Goal: Task Accomplishment & Management: Use online tool/utility

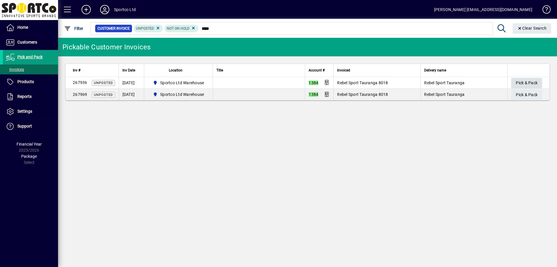
type input "****"
click at [531, 85] on span "Pick & Pack" at bounding box center [527, 83] width 22 height 10
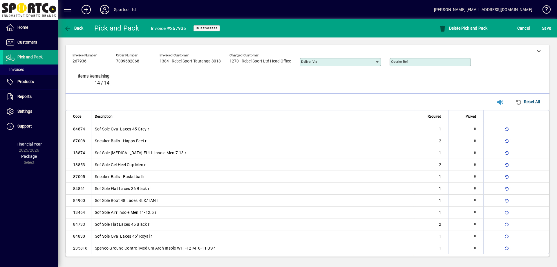
type input "*"
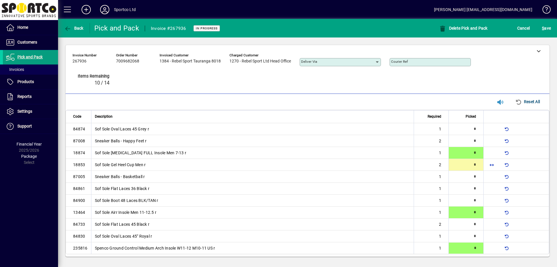
type input "*"
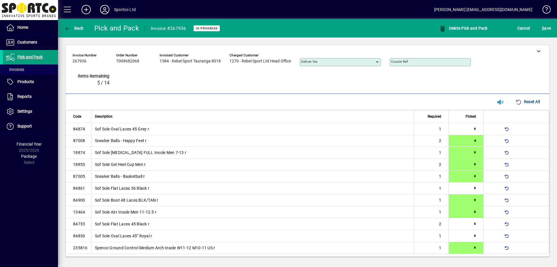
type input "*"
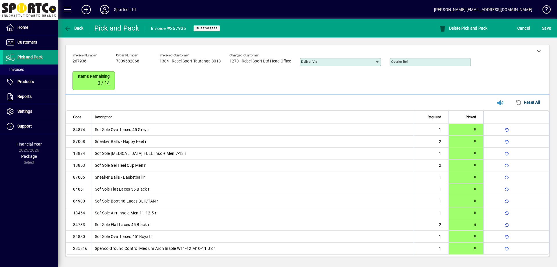
type input "*"
click at [553, 29] on div "S ave" at bounding box center [546, 28] width 21 height 10
click at [551, 30] on span "submit" at bounding box center [547, 28] width 12 height 14
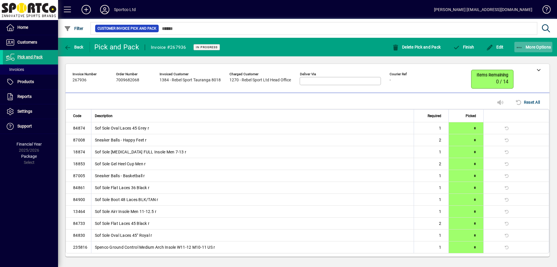
click at [525, 50] on span "button" at bounding box center [534, 47] width 38 height 14
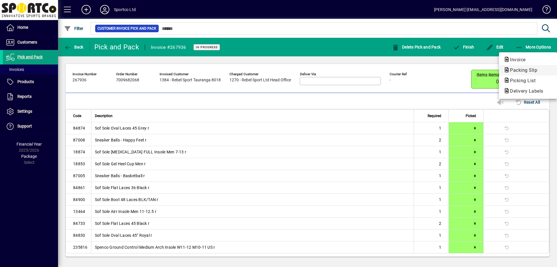
click at [510, 68] on icon "button" at bounding box center [507, 69] width 6 height 5
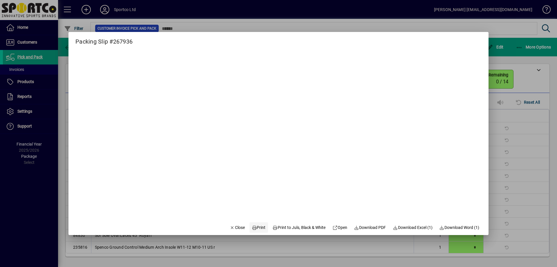
click at [255, 227] on span "Print" at bounding box center [259, 227] width 14 height 6
click at [230, 229] on span "Close" at bounding box center [237, 227] width 15 height 6
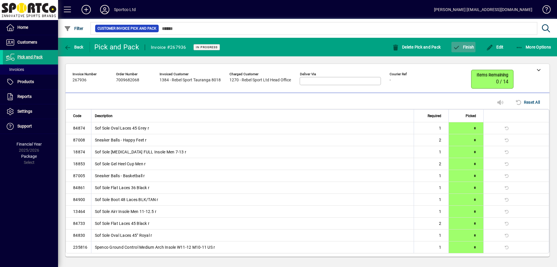
click at [456, 46] on icon "button" at bounding box center [456, 48] width 7 height 6
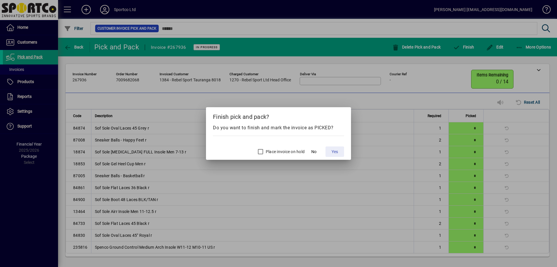
drag, startPoint x: 331, startPoint y: 153, endPoint x: 292, endPoint y: 149, distance: 39.4
click at [331, 154] on button "Yes" at bounding box center [335, 151] width 19 height 10
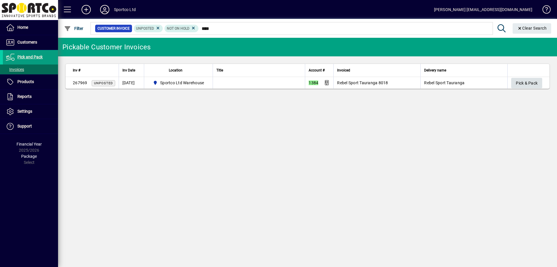
type input "****"
click at [525, 81] on span "Pick & Pack" at bounding box center [527, 83] width 22 height 10
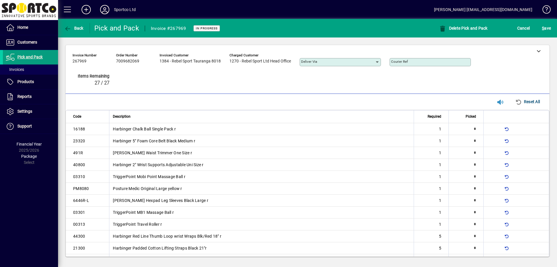
type input "*"
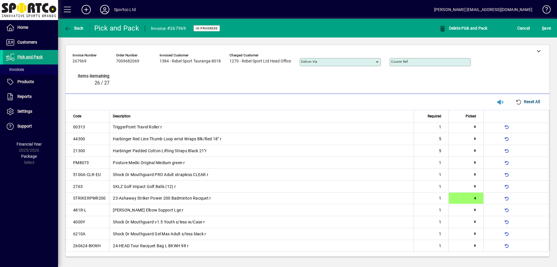
type input "*"
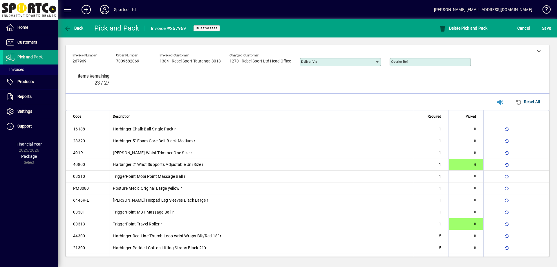
type input "*"
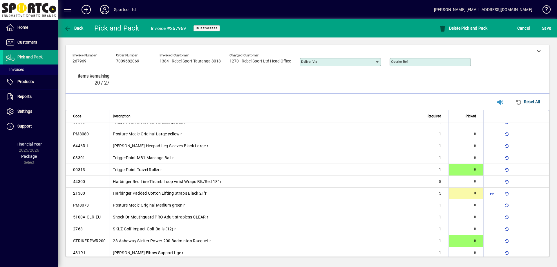
scroll to position [65, 0]
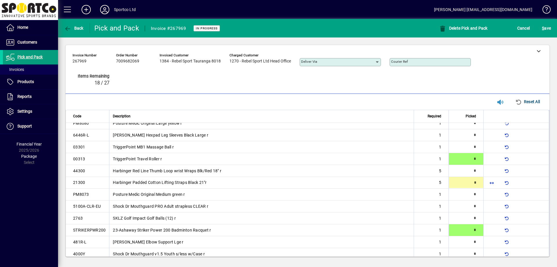
type input "*"
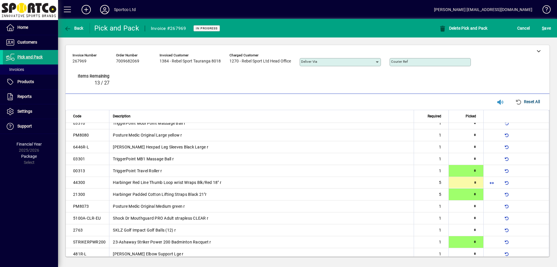
type input "*"
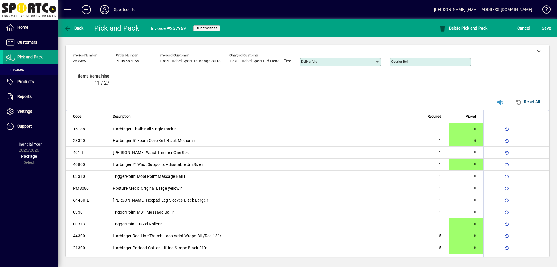
type input "*"
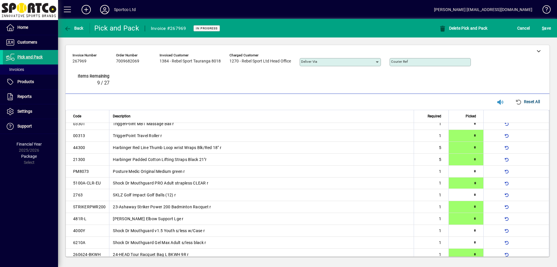
type input "*"
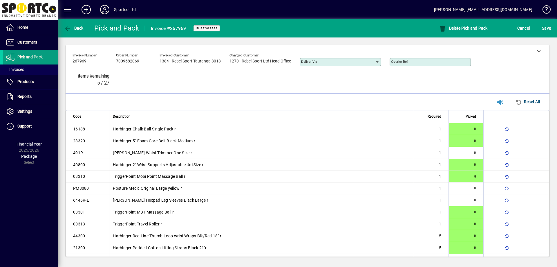
type input "*"
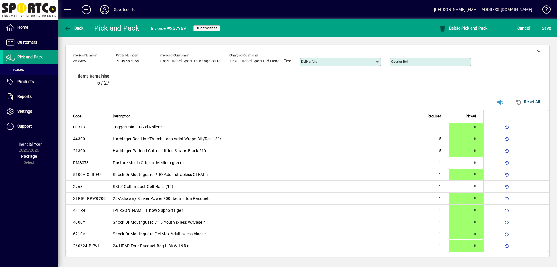
type input "*"
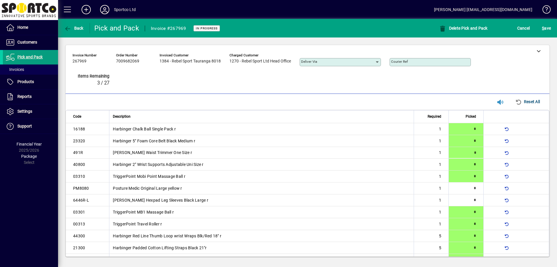
type input "*"
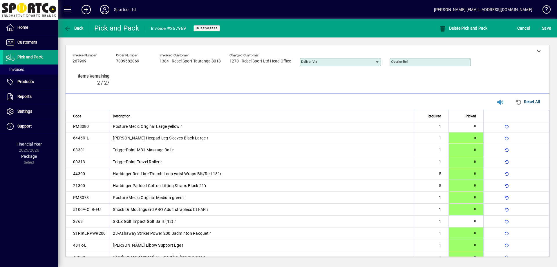
scroll to position [97, 0]
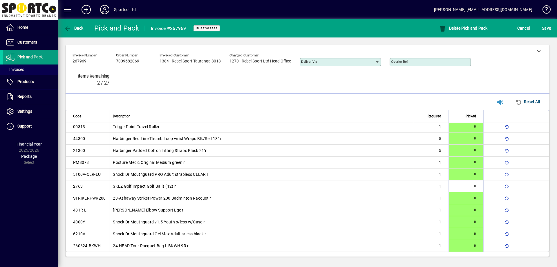
type input "*"
click at [553, 25] on div "S ave" at bounding box center [546, 28] width 21 height 10
click at [547, 26] on span "S ave" at bounding box center [546, 28] width 9 height 9
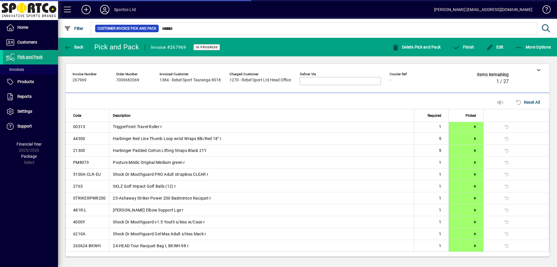
scroll to position [87, 0]
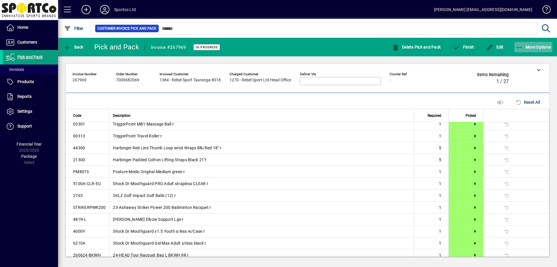
click at [519, 52] on span "button" at bounding box center [534, 47] width 38 height 14
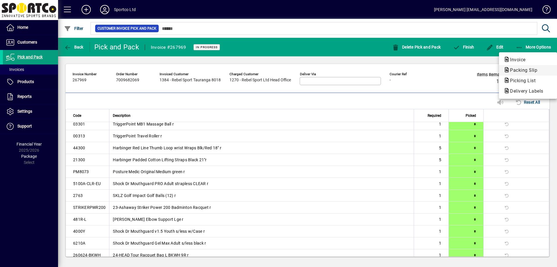
click at [514, 66] on button "Packing Slip" at bounding box center [528, 70] width 58 height 10
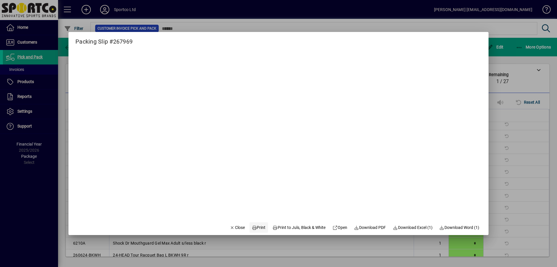
click at [258, 225] on span "Print" at bounding box center [259, 227] width 14 height 6
click at [230, 226] on span "Close" at bounding box center [237, 227] width 15 height 6
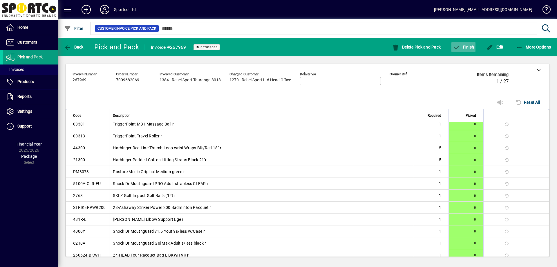
click at [468, 45] on span "Finish" at bounding box center [463, 47] width 21 height 5
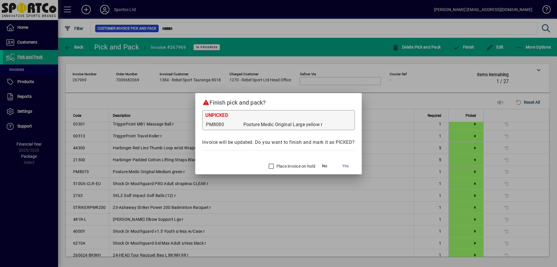
click at [284, 167] on label "Place invoice on hold" at bounding box center [295, 166] width 40 height 6
click at [350, 168] on span at bounding box center [345, 166] width 19 height 14
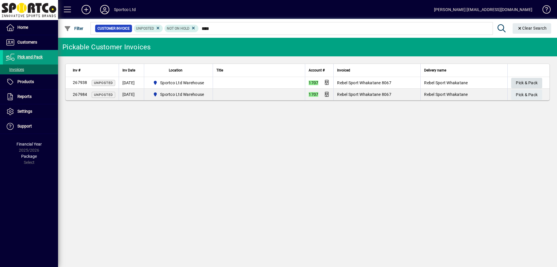
type input "****"
click at [526, 83] on span "Pick & Pack" at bounding box center [527, 83] width 22 height 10
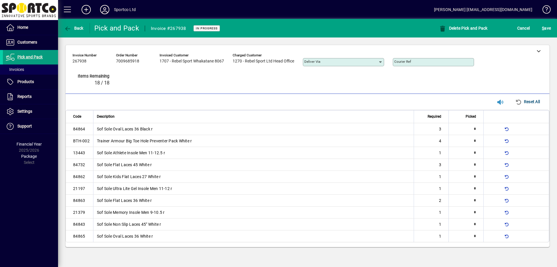
type input "*"
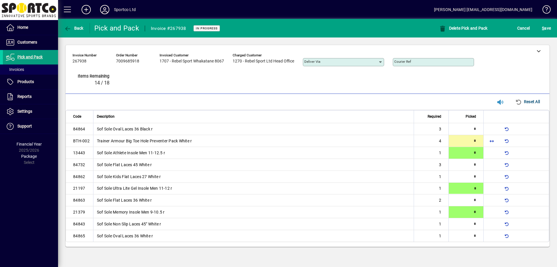
type input "*"
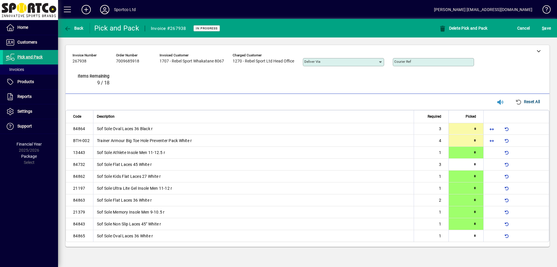
type input "*"
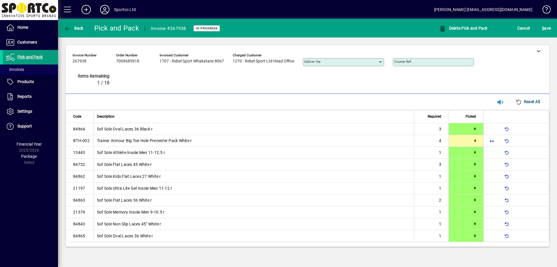
type input "*"
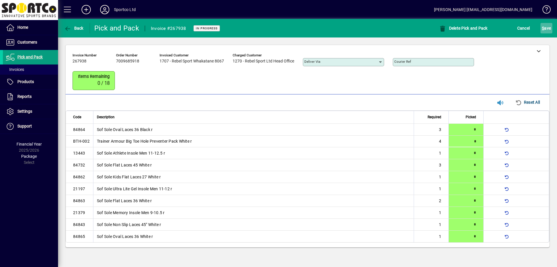
click at [543, 28] on span "S" at bounding box center [543, 28] width 2 height 5
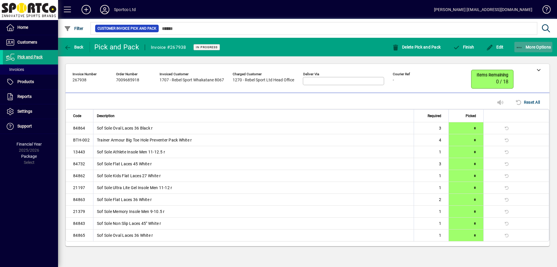
click at [526, 49] on span "More Options" at bounding box center [533, 47] width 35 height 5
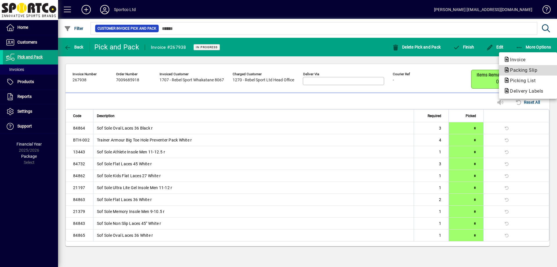
click at [515, 69] on span "Packing Slip" at bounding box center [522, 70] width 37 height 6
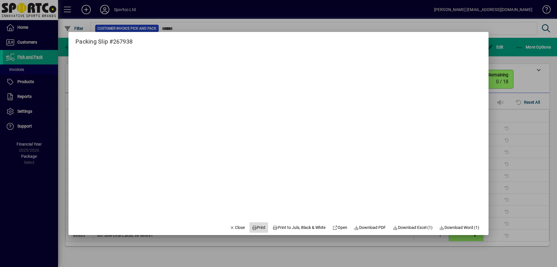
click at [260, 229] on span "Print" at bounding box center [259, 227] width 14 height 6
click at [237, 228] on span "Close" at bounding box center [237, 227] width 15 height 6
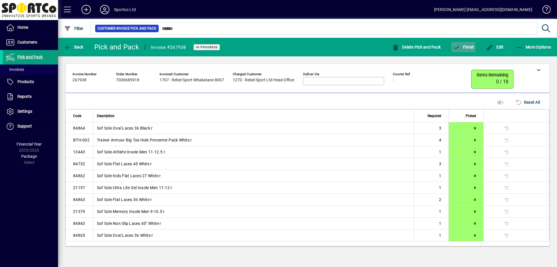
click at [462, 49] on span "button" at bounding box center [464, 47] width 24 height 14
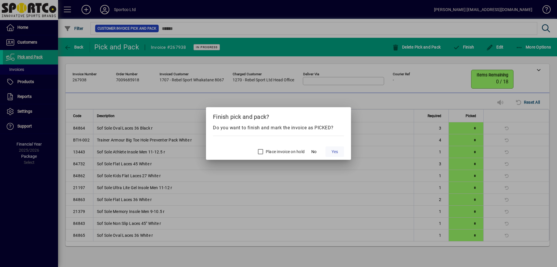
click at [336, 154] on span "Yes" at bounding box center [335, 152] width 6 height 6
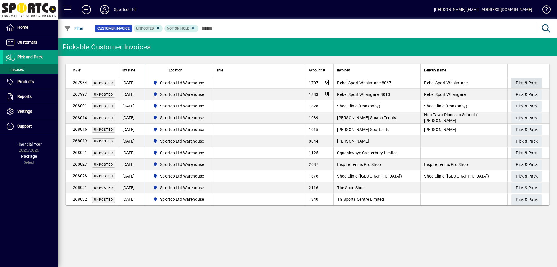
click at [516, 82] on span "Pick & Pack" at bounding box center [527, 83] width 22 height 10
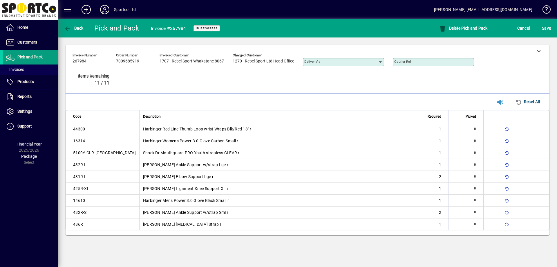
type input "*"
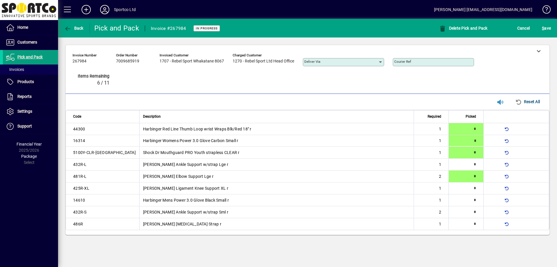
type input "*"
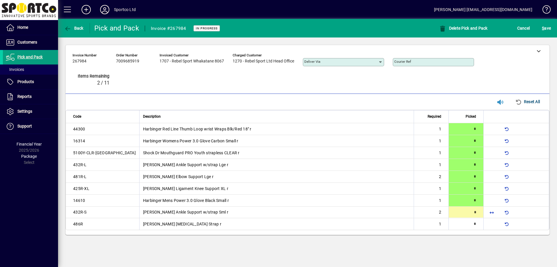
type input "*"
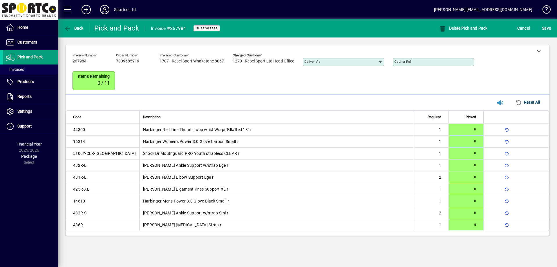
click at [555, 20] on mat-toolbar-row "Back Pick and Pack Invoice #267984 In Progress Delete Pick and Pack Cancel S ave" at bounding box center [307, 28] width 499 height 19
click at [545, 26] on span "S ave" at bounding box center [546, 28] width 9 height 9
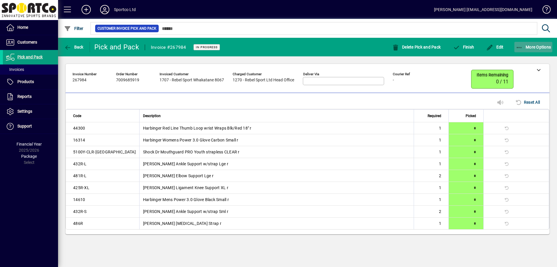
click at [520, 47] on icon "button" at bounding box center [519, 48] width 7 height 6
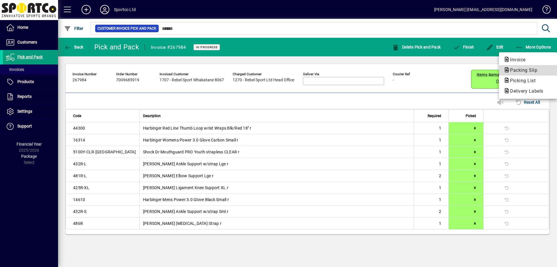
click at [516, 69] on span "Packing Slip" at bounding box center [522, 70] width 37 height 6
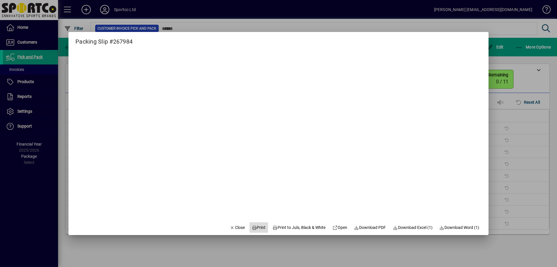
click at [259, 228] on span "Print" at bounding box center [259, 227] width 14 height 6
click at [237, 226] on span "Close" at bounding box center [237, 227] width 15 height 6
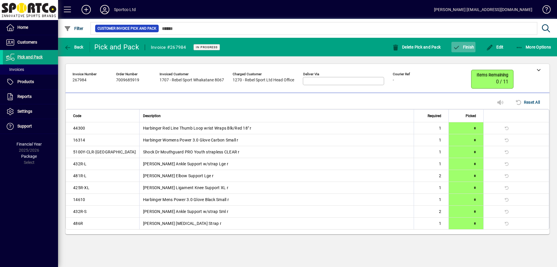
click at [458, 48] on icon "button" at bounding box center [456, 48] width 7 height 6
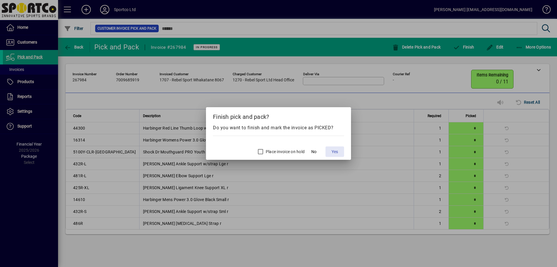
click at [329, 152] on span at bounding box center [335, 152] width 19 height 14
